Goal: Information Seeking & Learning: Learn about a topic

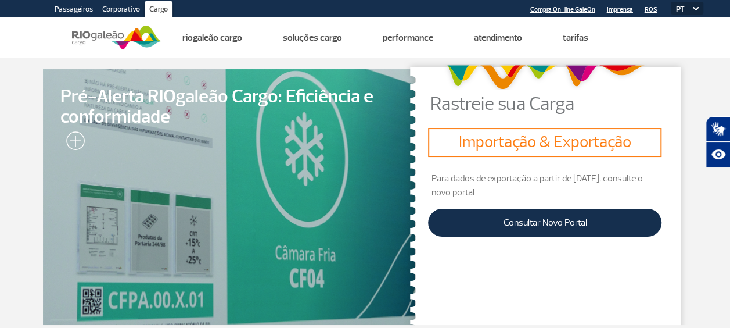
click at [118, 7] on link "Corporativo" at bounding box center [121, 10] width 47 height 19
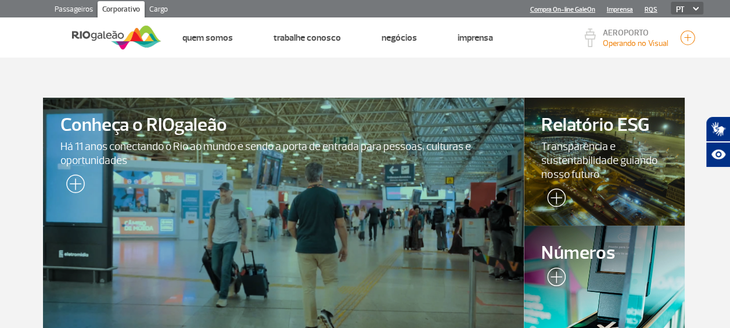
click at [154, 12] on link "Cargo" at bounding box center [159, 10] width 28 height 19
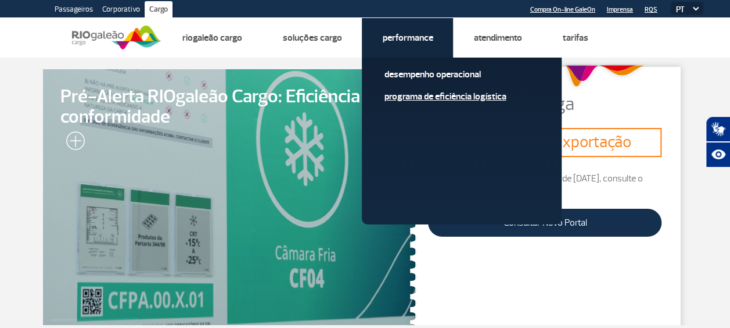
click at [414, 97] on link "Programa de Eficiência Logística" at bounding box center [462, 96] width 156 height 13
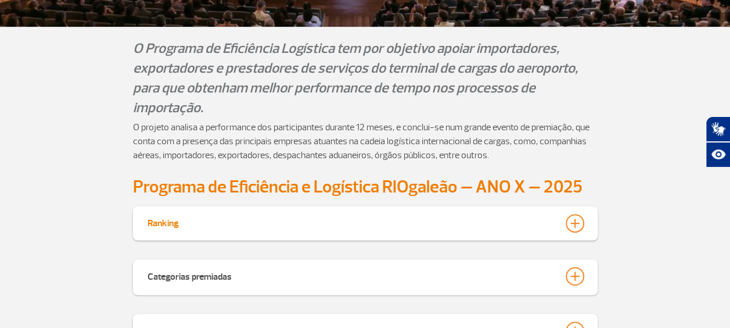
scroll to position [406, 0]
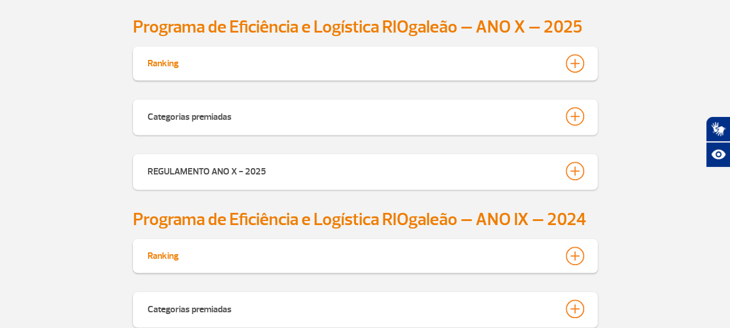
click at [575, 64] on div at bounding box center [575, 63] width 19 height 19
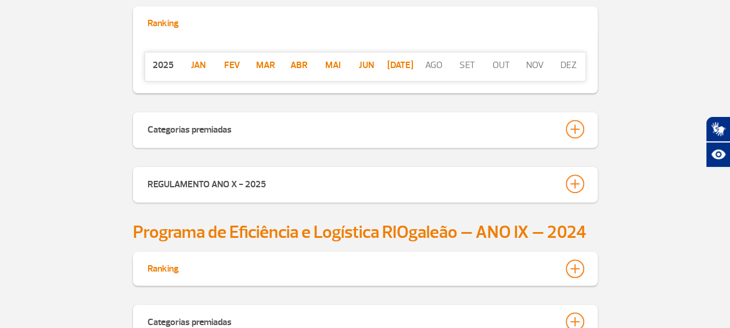
scroll to position [464, 0]
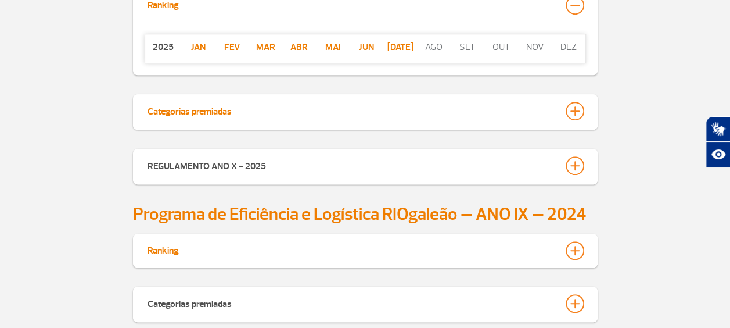
click at [578, 110] on div at bounding box center [575, 111] width 19 height 19
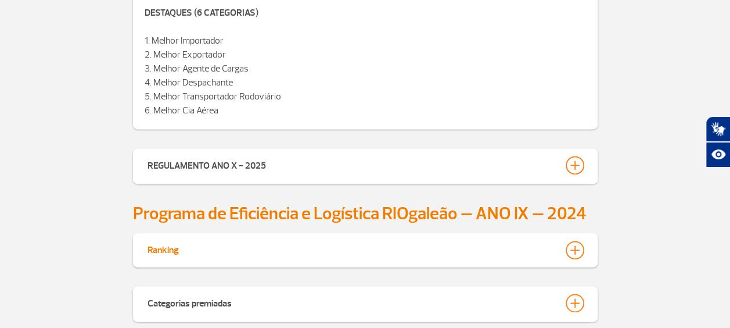
scroll to position [813, 0]
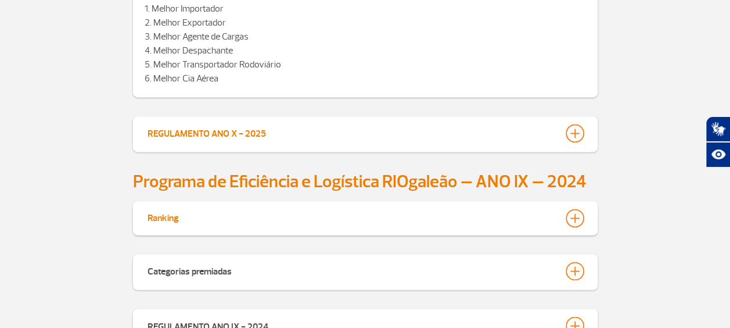
click at [571, 130] on div at bounding box center [575, 133] width 19 height 19
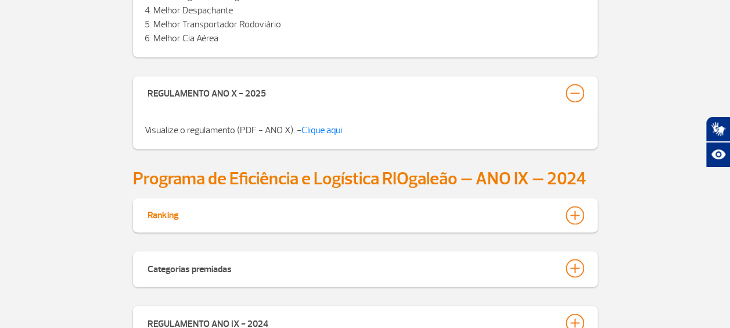
scroll to position [871, 0]
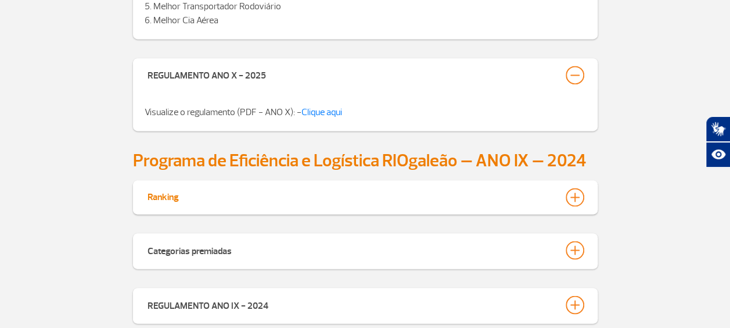
click at [574, 200] on div at bounding box center [575, 197] width 19 height 19
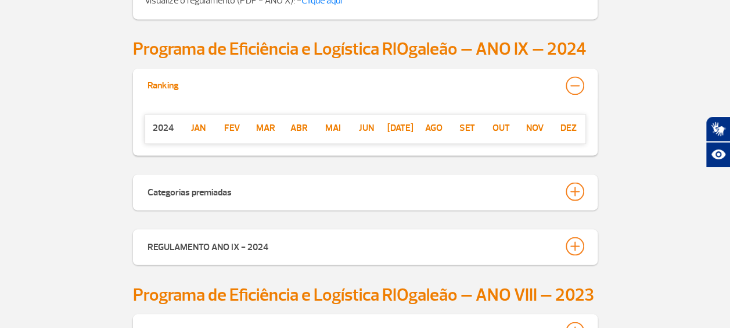
scroll to position [987, 0]
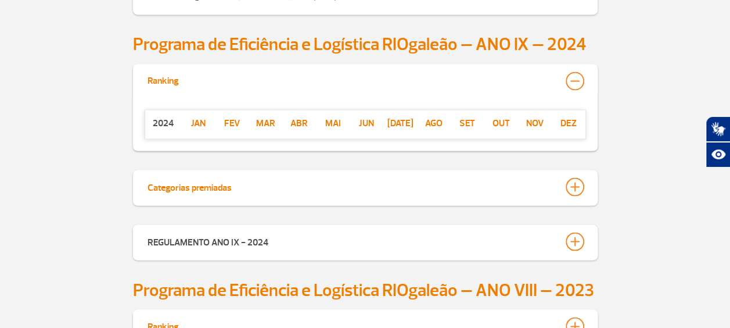
click at [571, 187] on div at bounding box center [575, 186] width 19 height 19
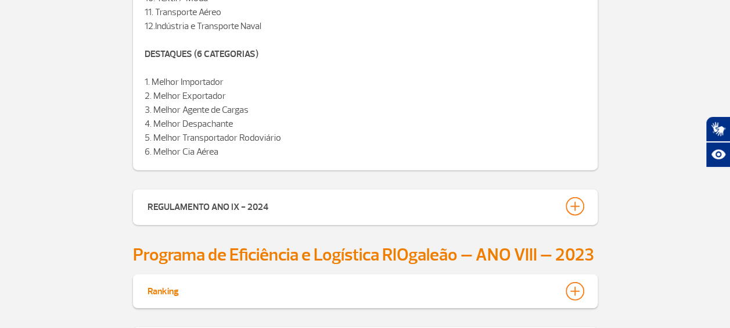
scroll to position [1393, 0]
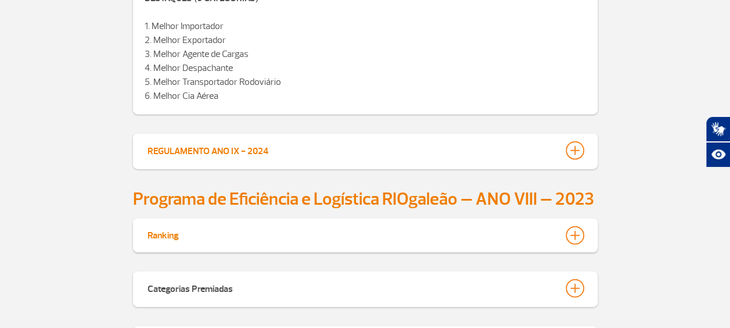
click at [569, 154] on div at bounding box center [575, 150] width 19 height 19
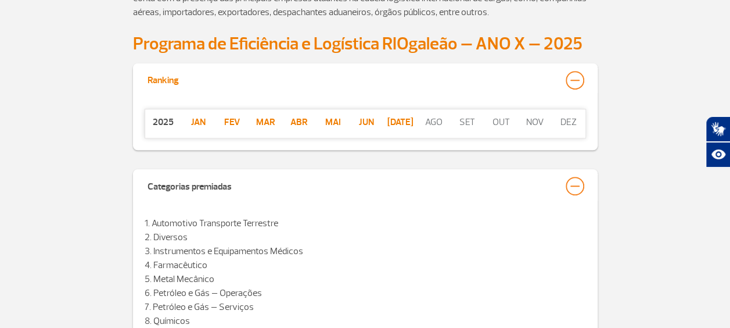
scroll to position [407, 0]
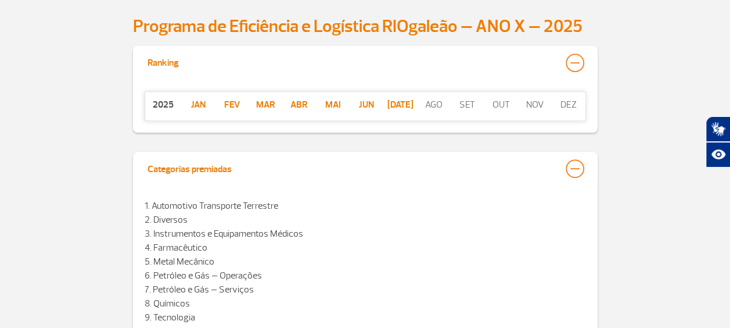
click at [217, 170] on div "Categorias premiadas" at bounding box center [190, 167] width 84 height 16
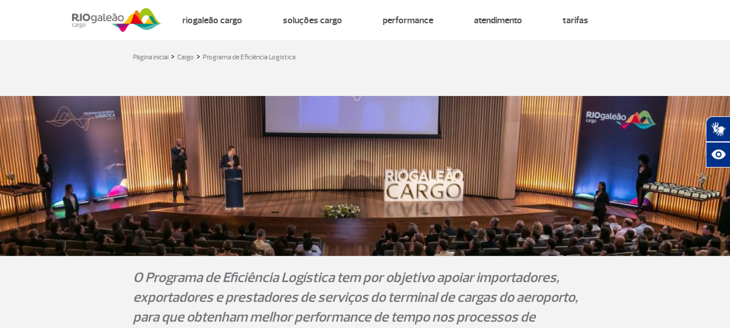
scroll to position [0, 0]
